Goal: Transaction & Acquisition: Purchase product/service

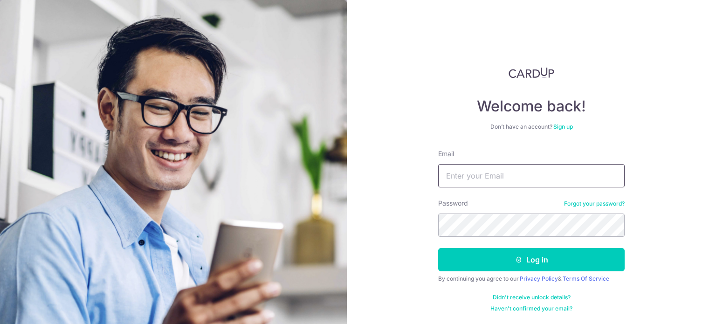
drag, startPoint x: 515, startPoint y: 162, endPoint x: 512, endPoint y: 168, distance: 7.1
click at [515, 166] on div "Email" at bounding box center [531, 168] width 187 height 38
click at [511, 171] on input "Email" at bounding box center [531, 175] width 187 height 23
type input "valencian90@gmail.com"
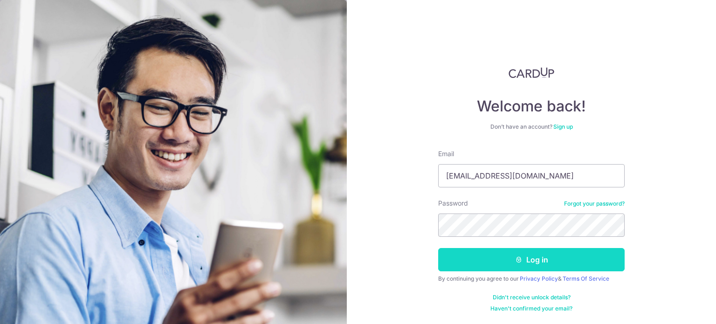
click at [529, 257] on button "Log in" at bounding box center [531, 259] width 187 height 23
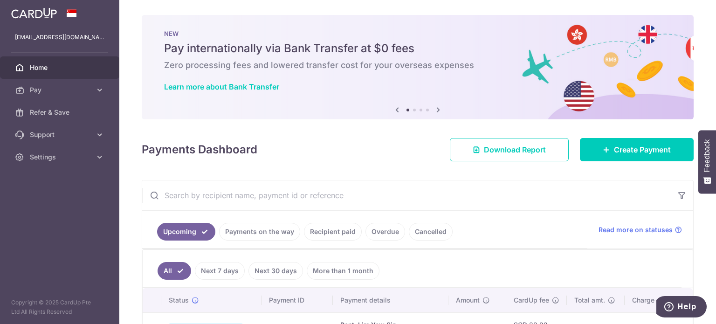
click at [72, 78] on link "Home" at bounding box center [59, 67] width 119 height 22
click at [76, 89] on span "Pay" at bounding box center [61, 89] width 62 height 9
click at [72, 82] on link "Pay" at bounding box center [59, 90] width 119 height 22
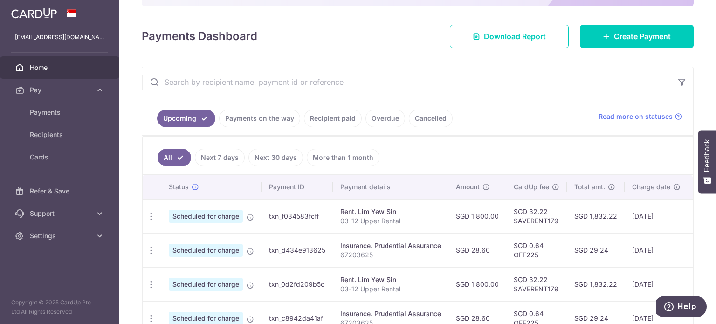
scroll to position [140, 0]
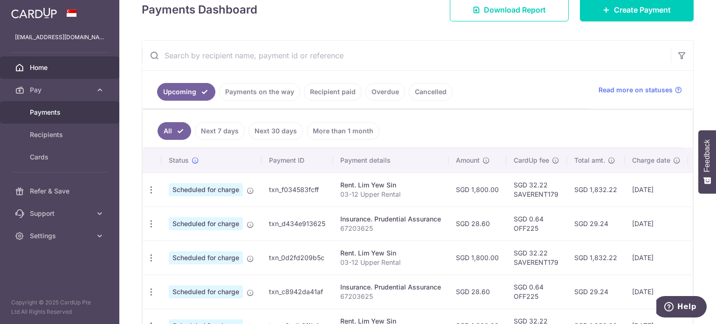
click at [54, 106] on link "Payments" at bounding box center [59, 112] width 119 height 22
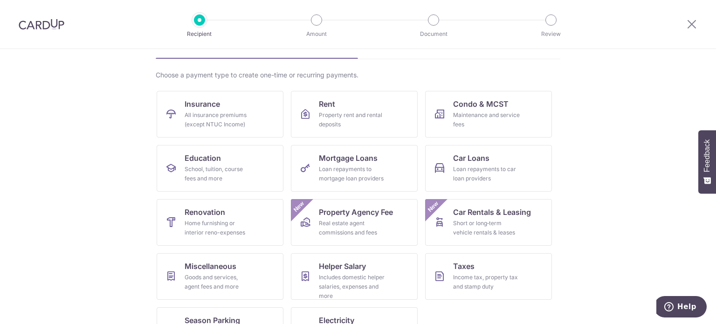
scroll to position [93, 0]
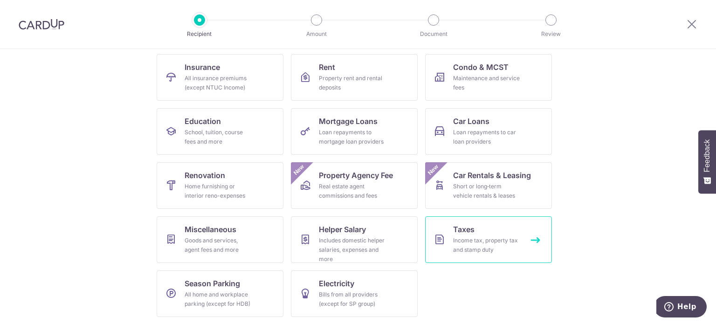
click at [448, 238] on link "Taxes Income tax, property tax and stamp duty" at bounding box center [488, 239] width 127 height 47
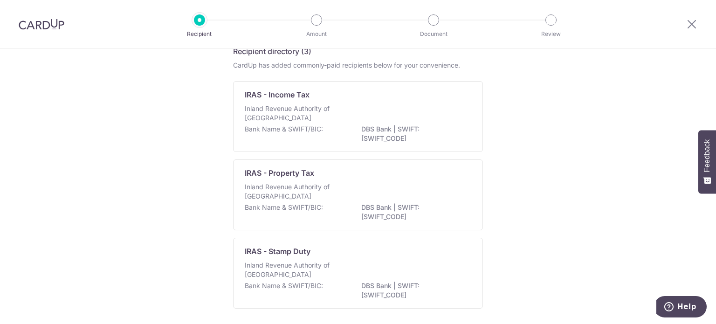
scroll to position [47, 0]
click at [267, 111] on p "Inland Revenue Authority of [GEOGRAPHIC_DATA]" at bounding box center [294, 113] width 99 height 19
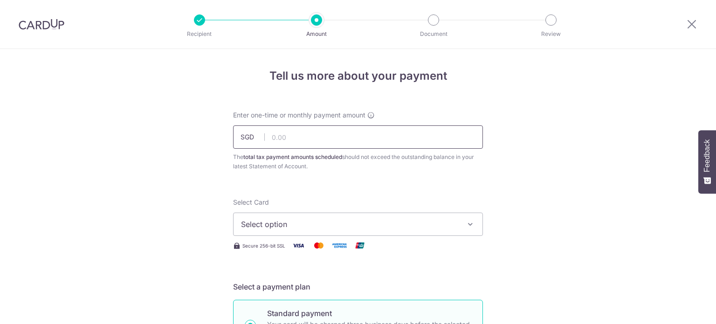
click at [297, 132] on input "text" at bounding box center [358, 136] width 250 height 23
type input "1,600.00"
click at [306, 201] on div "Select Card Select option Add credit card Your Cards **** 1013 **** 2003 **** 7…" at bounding box center [358, 217] width 250 height 38
click at [307, 222] on span "Select option" at bounding box center [349, 224] width 217 height 11
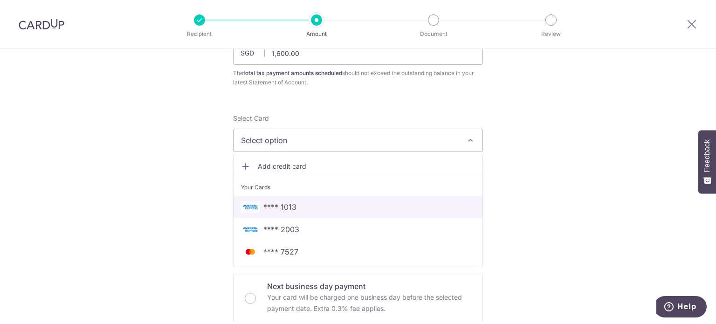
scroll to position [93, 0]
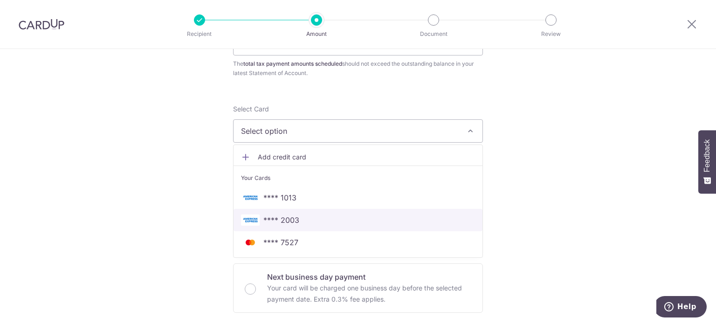
click at [315, 215] on span "**** 2003" at bounding box center [358, 220] width 234 height 11
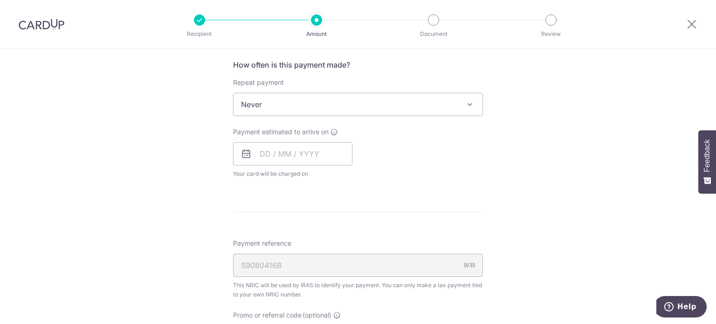
scroll to position [233, 0]
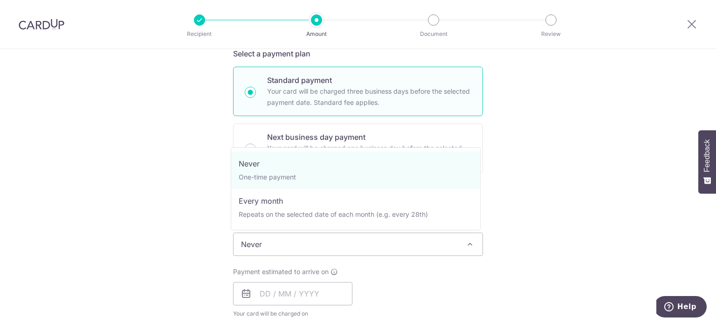
click at [280, 233] on span "Never" at bounding box center [358, 244] width 249 height 22
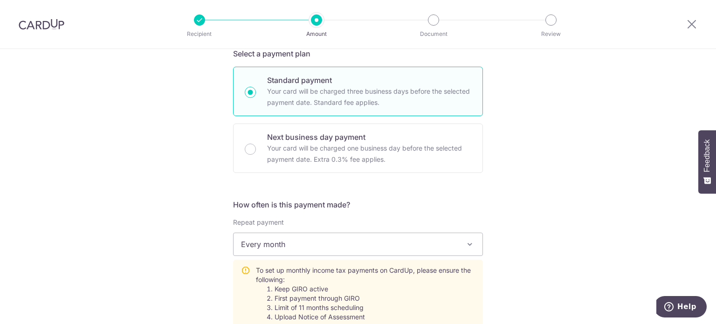
select select "3"
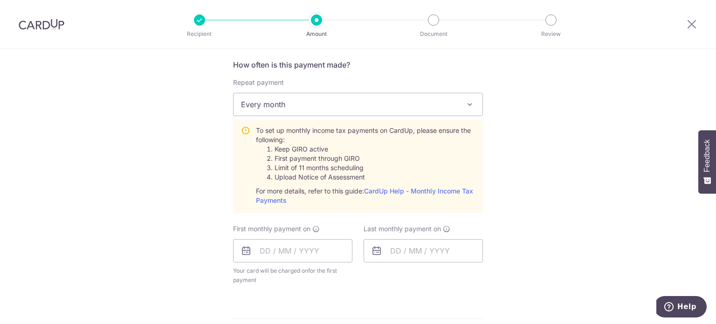
scroll to position [420, 0]
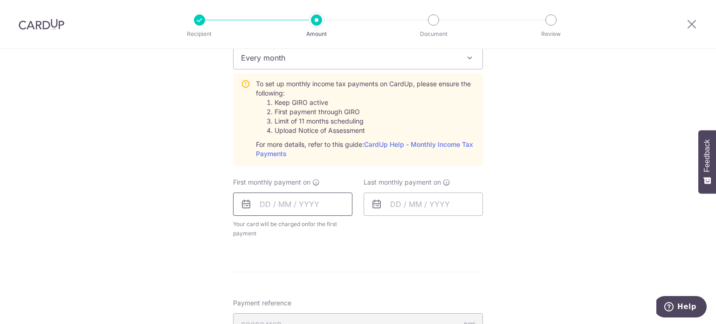
click at [302, 202] on input "text" at bounding box center [292, 204] width 119 height 23
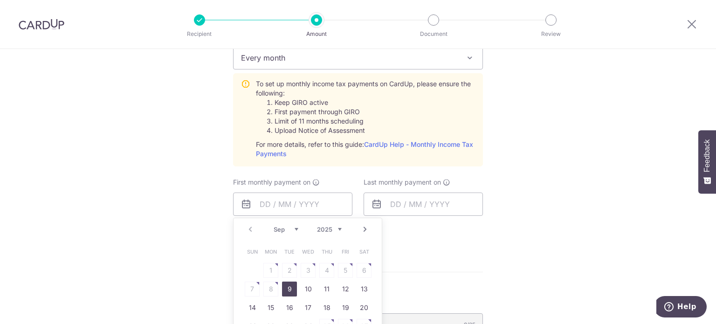
click at [133, 193] on div "Tell us more about your payment Enter one-time or monthly payment amount SGD 1,…" at bounding box center [358, 115] width 716 height 972
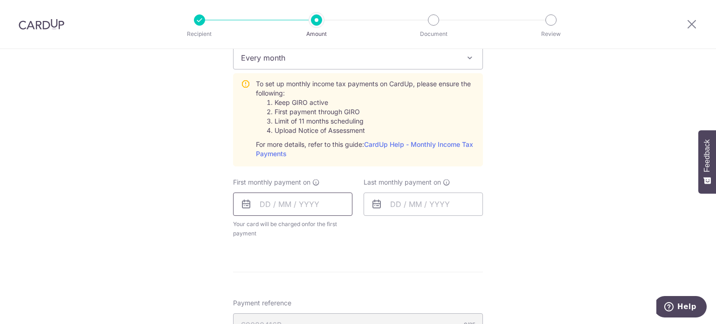
click at [252, 200] on input "text" at bounding box center [292, 204] width 119 height 23
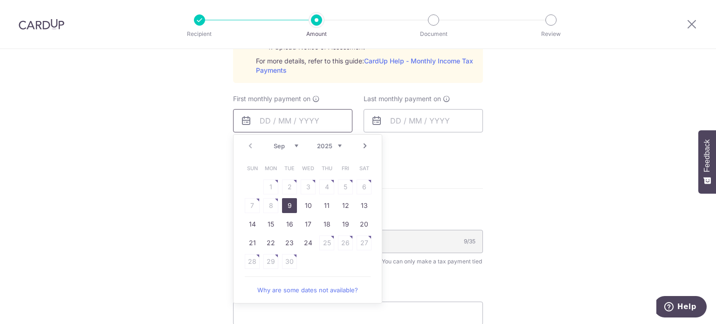
scroll to position [513, 0]
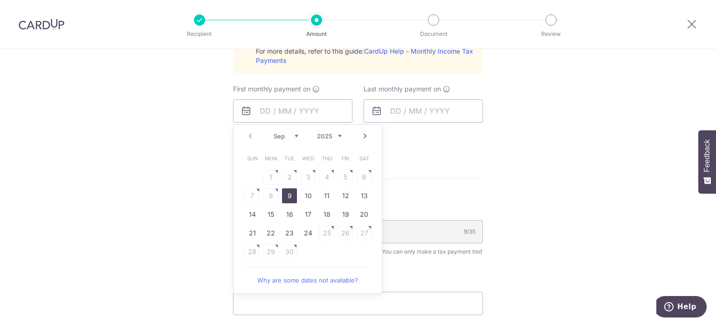
click at [287, 192] on link "9" at bounding box center [289, 195] width 15 height 15
type input "09/09/2025"
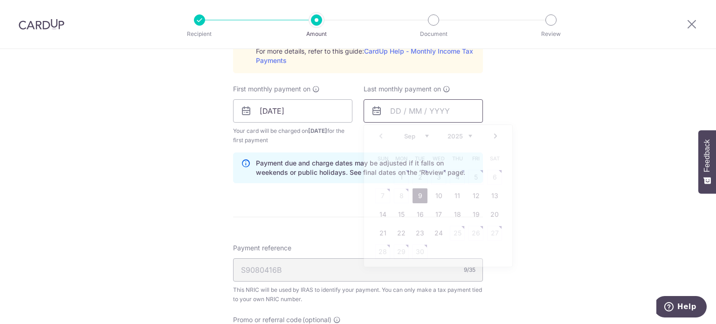
click at [382, 113] on input "text" at bounding box center [423, 110] width 119 height 23
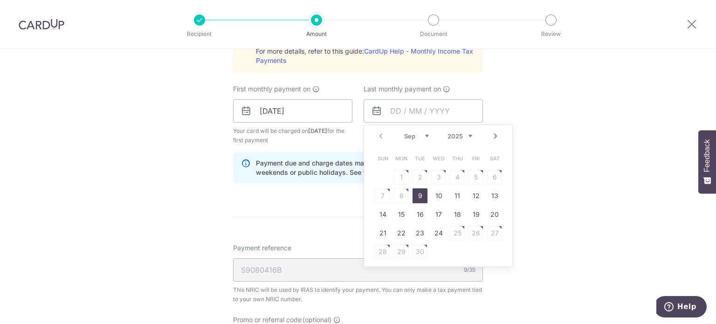
click at [416, 140] on div "Prev Next Sep Oct Nov Dec 2025 2026" at bounding box center [438, 136] width 148 height 22
click at [471, 134] on div "Prev Next Sep Oct Nov Dec 2025 2026" at bounding box center [438, 136] width 148 height 22
click at [463, 134] on select "2025 2026" at bounding box center [460, 135] width 25 height 7
click at [418, 136] on select "Jan Feb Mar Apr May Jun Jul Aug Sep Oct" at bounding box center [416, 135] width 25 height 7
click at [420, 192] on table "Sun Mon Tue Wed Thu Fri Sat 1 2 3 4 5 6 7 8 9 10 11 12 13 14 15 16 17 18 19 20 …" at bounding box center [439, 205] width 131 height 112
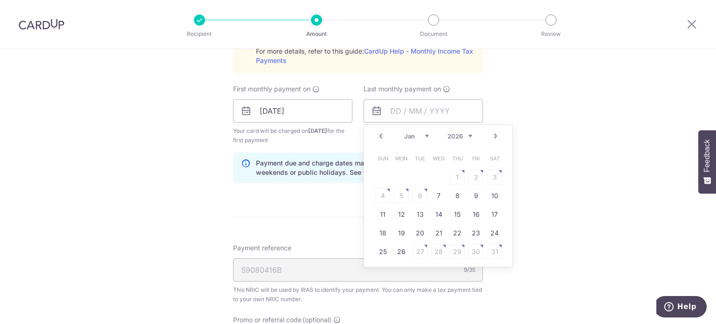
click at [323, 147] on div "How often is this payment made? Repeat payment Never Every month Every month To…" at bounding box center [358, 54] width 250 height 271
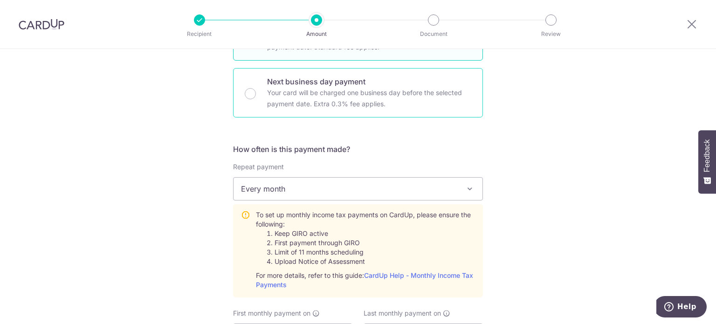
scroll to position [373, 0]
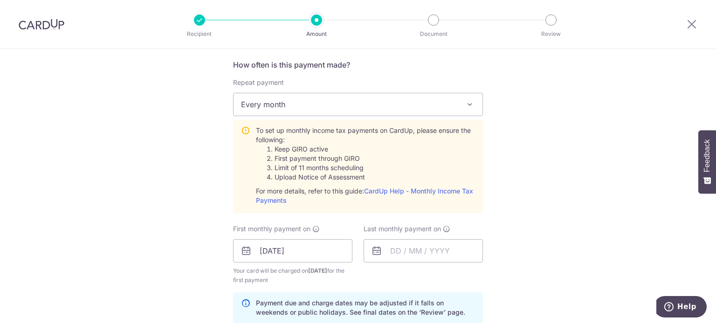
click at [290, 117] on div "Repeat payment Never Every month Every month To set up monthly income tax payme…" at bounding box center [358, 145] width 250 height 135
click at [291, 110] on span "Every month" at bounding box center [358, 104] width 249 height 22
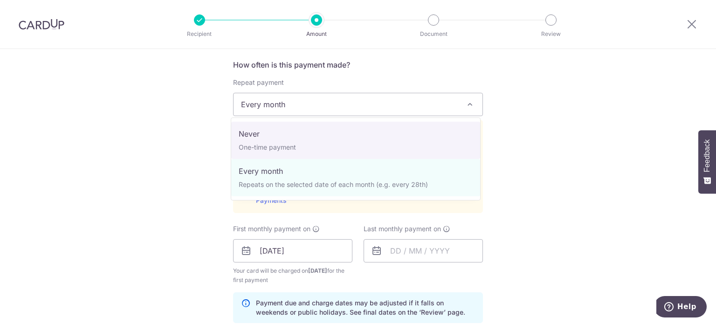
select select "1"
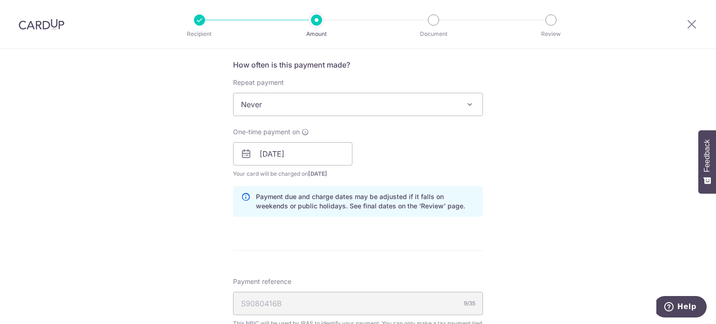
click at [161, 141] on div "Tell us more about your payment Enter one-time or monthly payment amount SGD 1,…" at bounding box center [358, 128] width 716 height 904
click at [275, 151] on input "09/09/2025" at bounding box center [292, 153] width 119 height 23
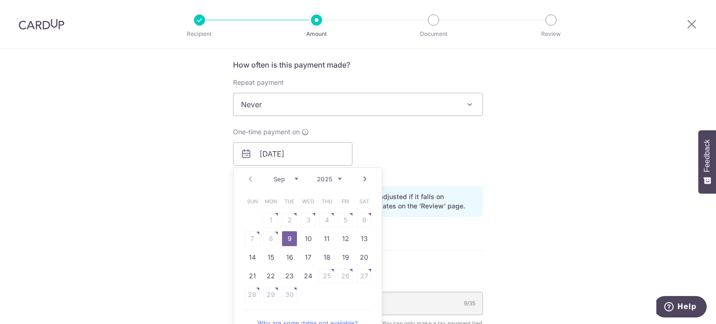
click at [295, 179] on select "Sep Oct Nov Dec" at bounding box center [286, 178] width 25 height 7
click at [284, 176] on select "Sep Oct Nov Dec" at bounding box center [286, 178] width 25 height 7
click at [215, 200] on div "Tell us more about your payment Enter one-time or monthly payment amount SGD 1,…" at bounding box center [358, 128] width 716 height 904
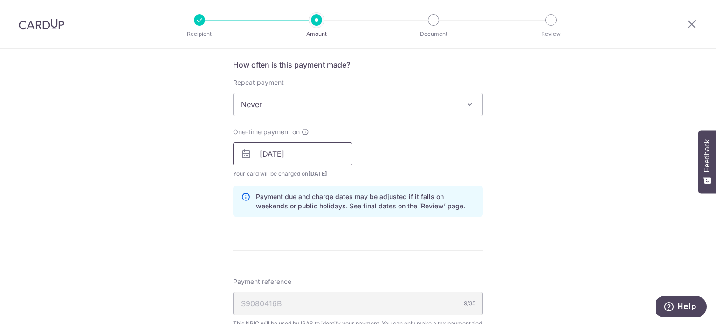
click at [265, 155] on input "09/09/2025" at bounding box center [292, 153] width 119 height 23
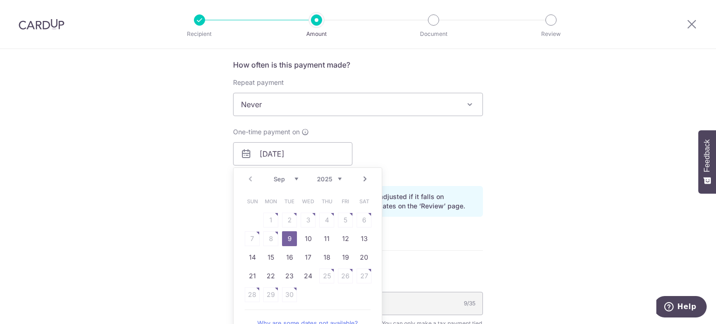
click at [287, 175] on select "Sep Oct Nov Dec" at bounding box center [286, 178] width 25 height 7
click at [265, 184] on div "Prev Next Sep Oct Nov Dec 2025 2026" at bounding box center [308, 179] width 148 height 22
click at [278, 180] on select "Sep Oct Nov Dec" at bounding box center [286, 178] width 25 height 7
click at [303, 251] on link "12" at bounding box center [308, 257] width 15 height 15
type input "[DATE]"
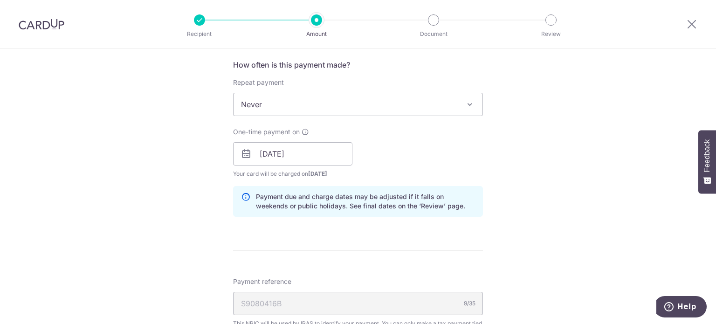
click at [166, 239] on div "Tell us more about your payment Enter one-time or monthly payment amount SGD 1,…" at bounding box center [358, 128] width 716 height 904
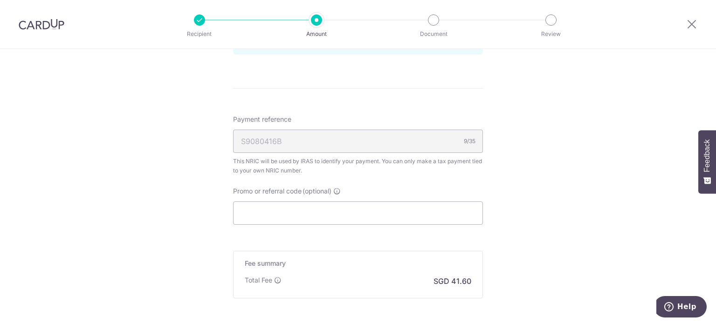
scroll to position [606, 0]
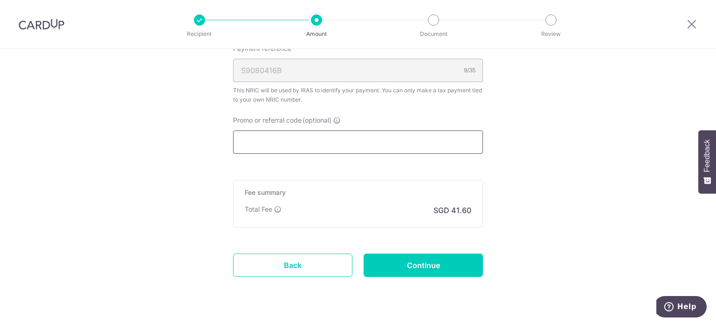
click at [273, 148] on input "Promo or referral code (optional)" at bounding box center [358, 142] width 250 height 23
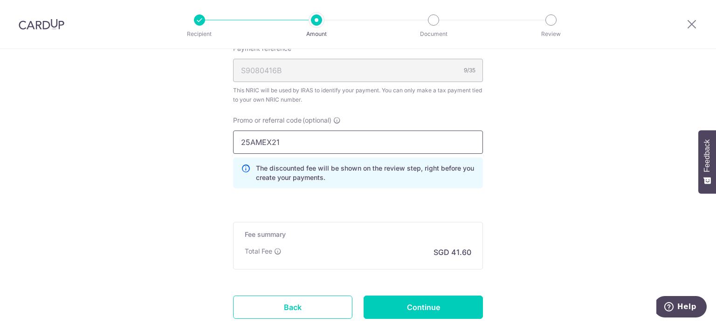
type input "25AMEX21"
click at [351, 231] on h5 "Fee summary" at bounding box center [358, 234] width 227 height 9
click at [409, 304] on input "Continue" at bounding box center [423, 307] width 119 height 23
type input "Create Schedule"
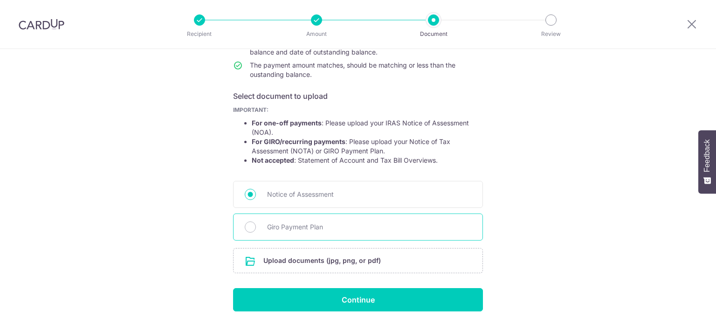
scroll to position [151, 0]
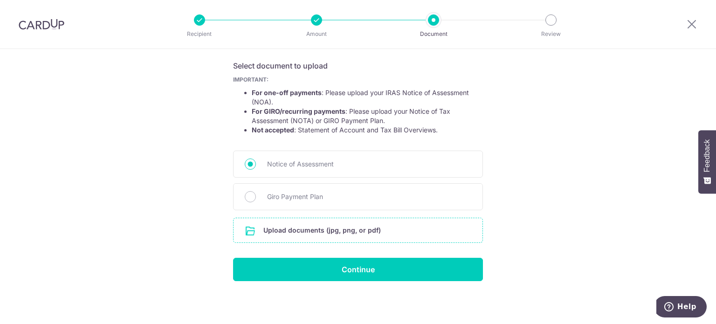
click at [316, 227] on input "file" at bounding box center [358, 230] width 249 height 24
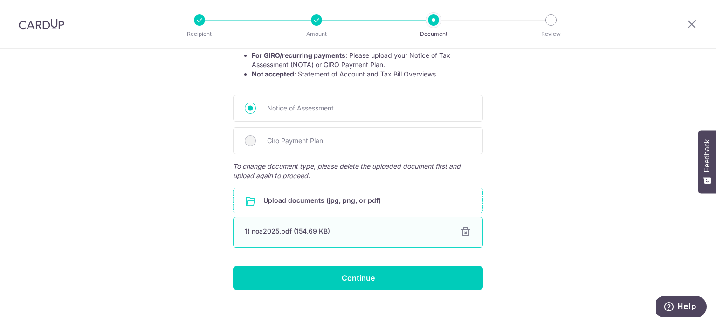
scroll to position [215, 0]
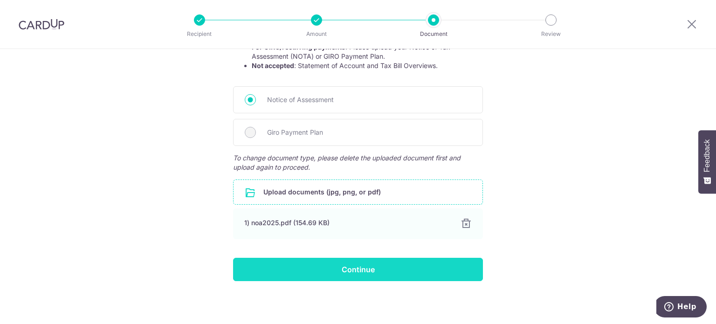
click at [341, 269] on input "Continue" at bounding box center [358, 269] width 250 height 23
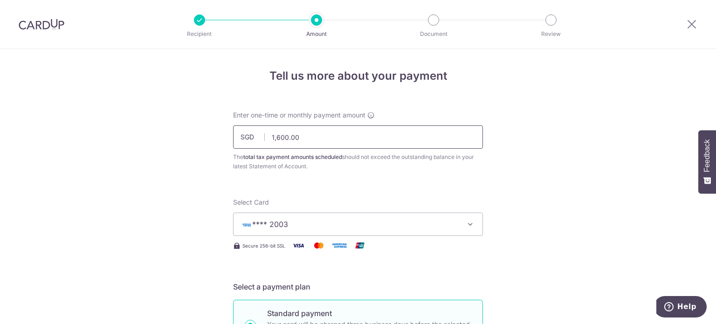
click at [303, 138] on input "1,600.00" at bounding box center [358, 136] width 250 height 23
type input "3,000.00"
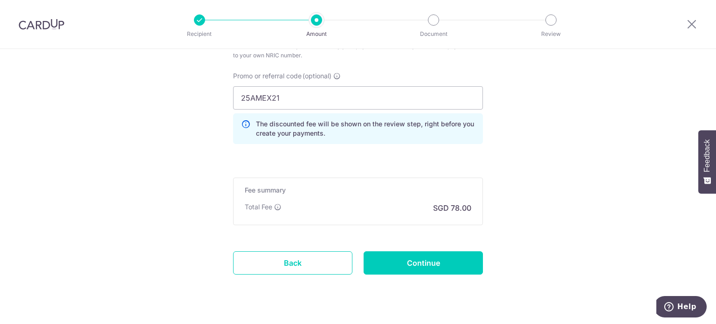
scroll to position [653, 0]
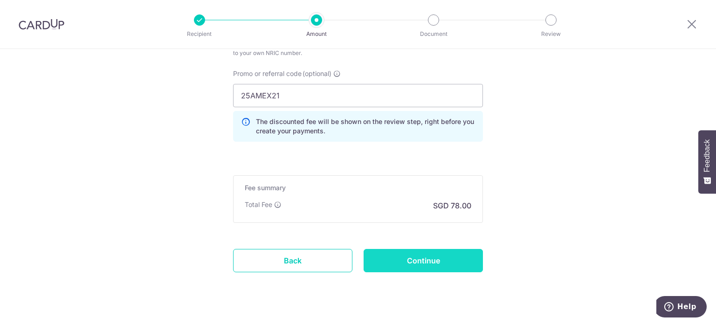
click at [394, 263] on input "Continue" at bounding box center [423, 260] width 119 height 23
type input "Update Schedule"
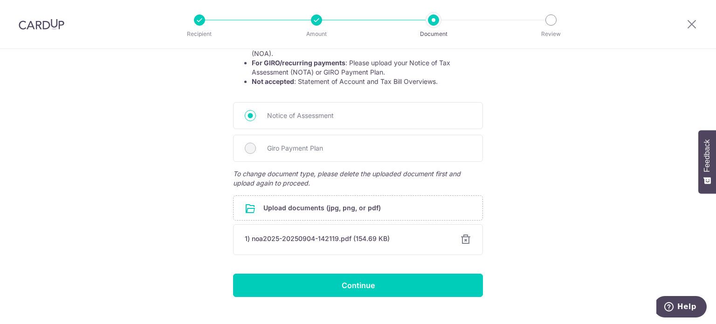
scroll to position [215, 0]
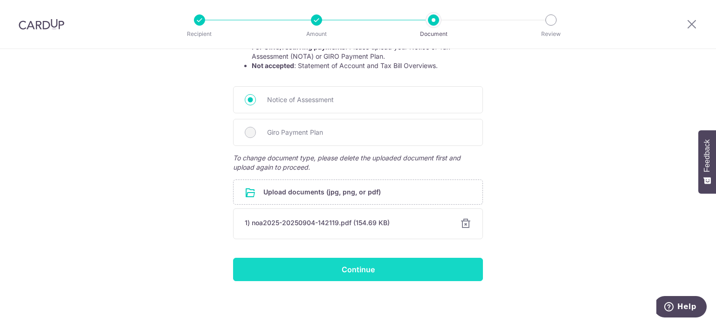
click at [350, 266] on input "Continue" at bounding box center [358, 269] width 250 height 23
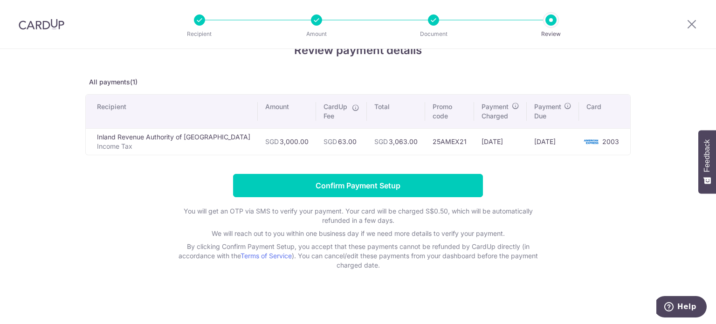
scroll to position [26, 0]
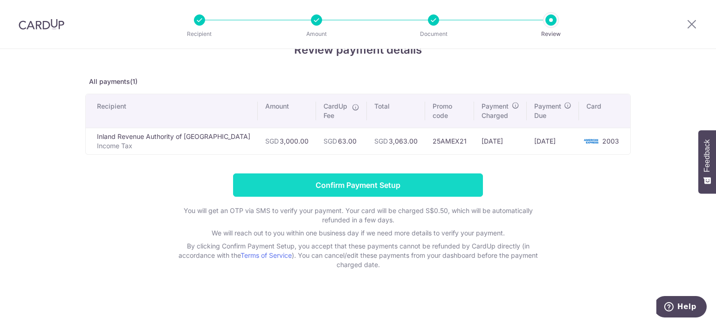
click at [358, 186] on input "Confirm Payment Setup" at bounding box center [358, 184] width 250 height 23
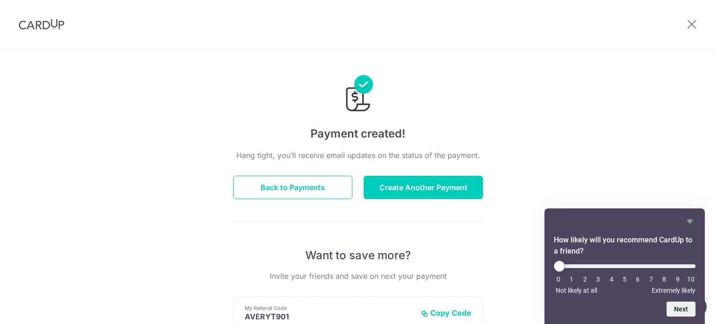
click at [55, 20] on img at bounding box center [42, 24] width 46 height 11
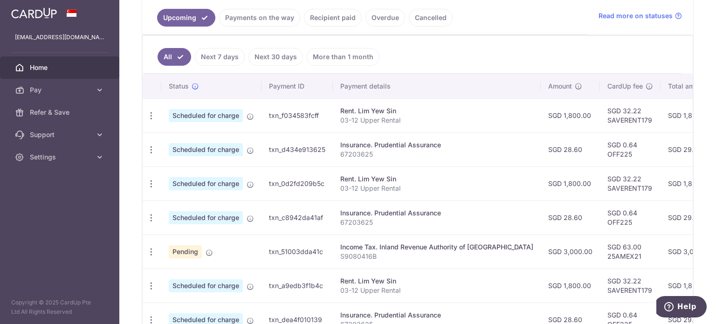
scroll to position [233, 0]
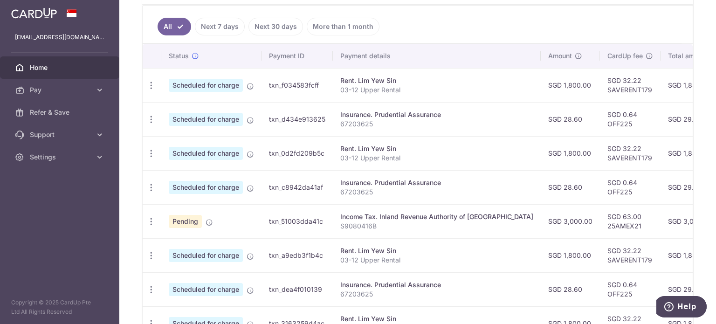
drag, startPoint x: 610, startPoint y: 192, endPoint x: 541, endPoint y: 179, distance: 70.2
click at [541, 179] on tr "Update payment Cancel payment Scheduled for charge txn_c8942da41af Insurance. P…" at bounding box center [525, 187] width 765 height 34
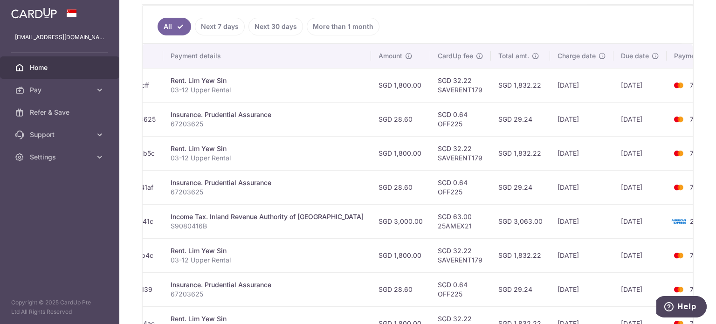
drag, startPoint x: 495, startPoint y: 181, endPoint x: 692, endPoint y: 187, distance: 197.4
click at [692, 187] on div "× Pause Schedule Pause all future payments in this series Pause just this one p…" at bounding box center [417, 162] width 597 height 324
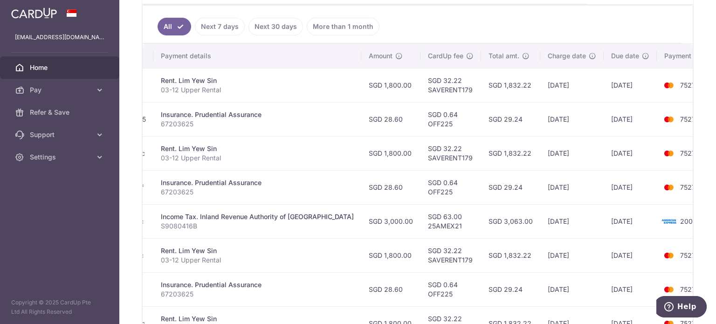
click at [361, 193] on td "SGD 28.60" at bounding box center [390, 187] width 59 height 34
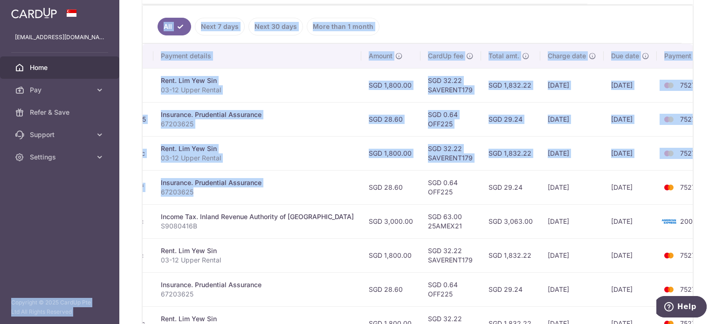
scroll to position [0, 0]
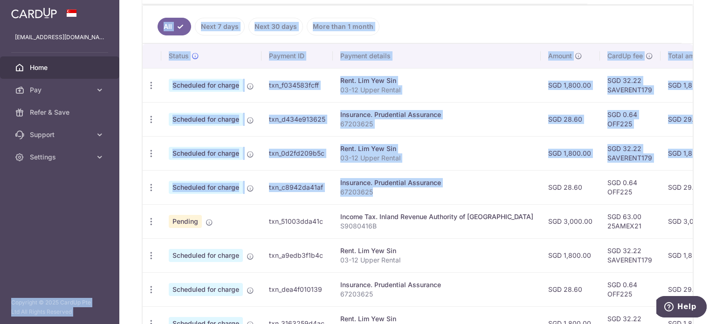
drag, startPoint x: 267, startPoint y: 195, endPoint x: 126, endPoint y: 181, distance: 141.5
click at [61, 195] on main "[EMAIL_ADDRESS][DOMAIN_NAME] Home Pay Payments Recipients Cards Refer & Save Su…" at bounding box center [358, 162] width 716 height 324
click at [455, 178] on div "Insurance. Prudential Assurance" at bounding box center [436, 182] width 193 height 9
